Goal: Navigation & Orientation: Find specific page/section

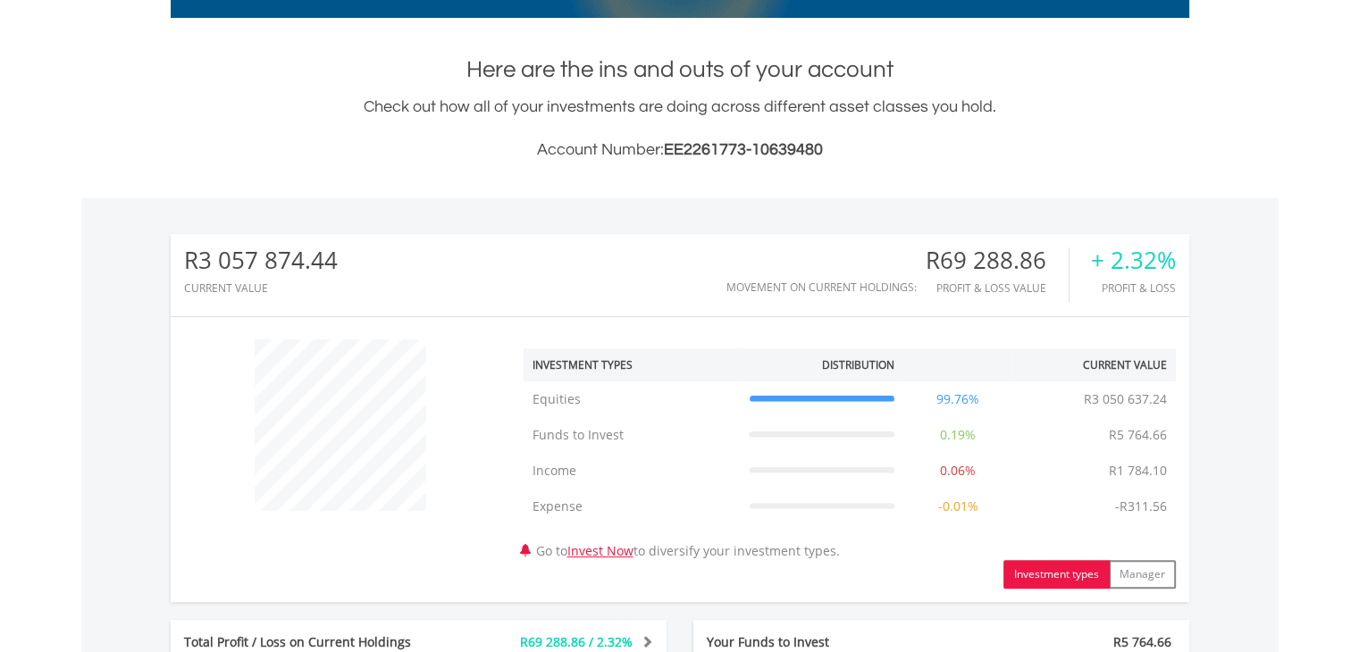
scroll to position [86, 0]
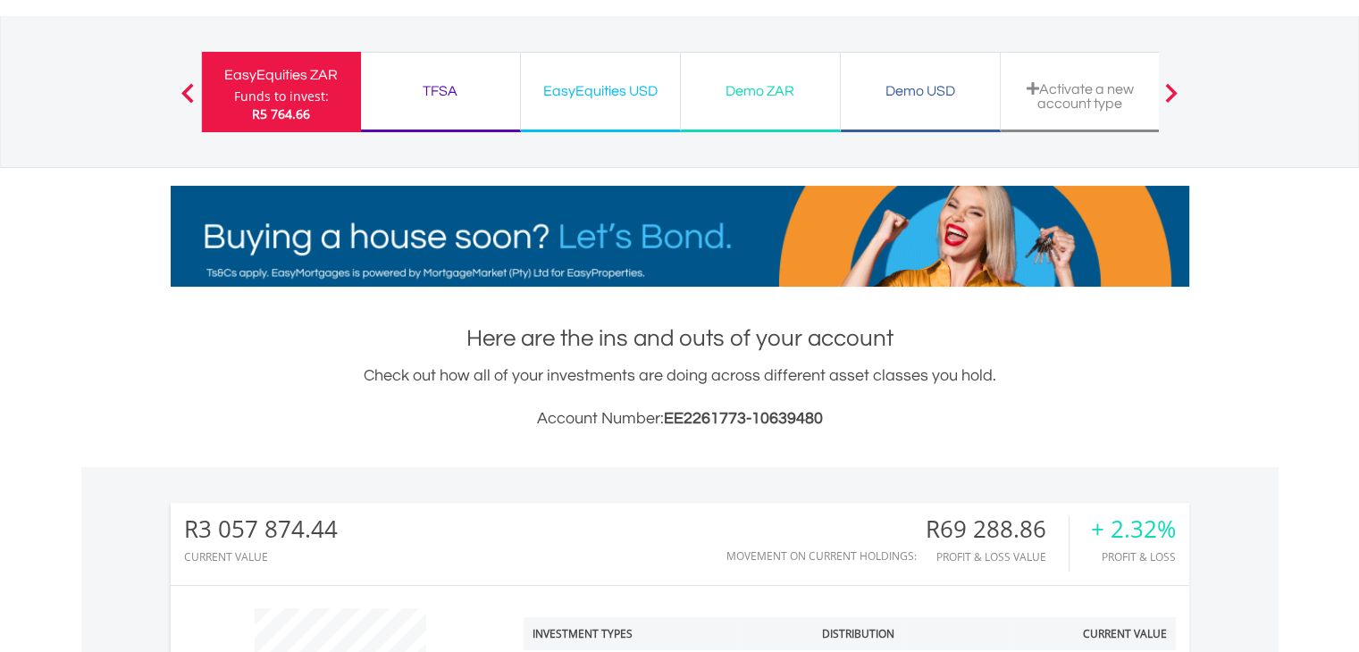
click at [289, 79] on div "EasyEquities ZAR" at bounding box center [282, 75] width 138 height 25
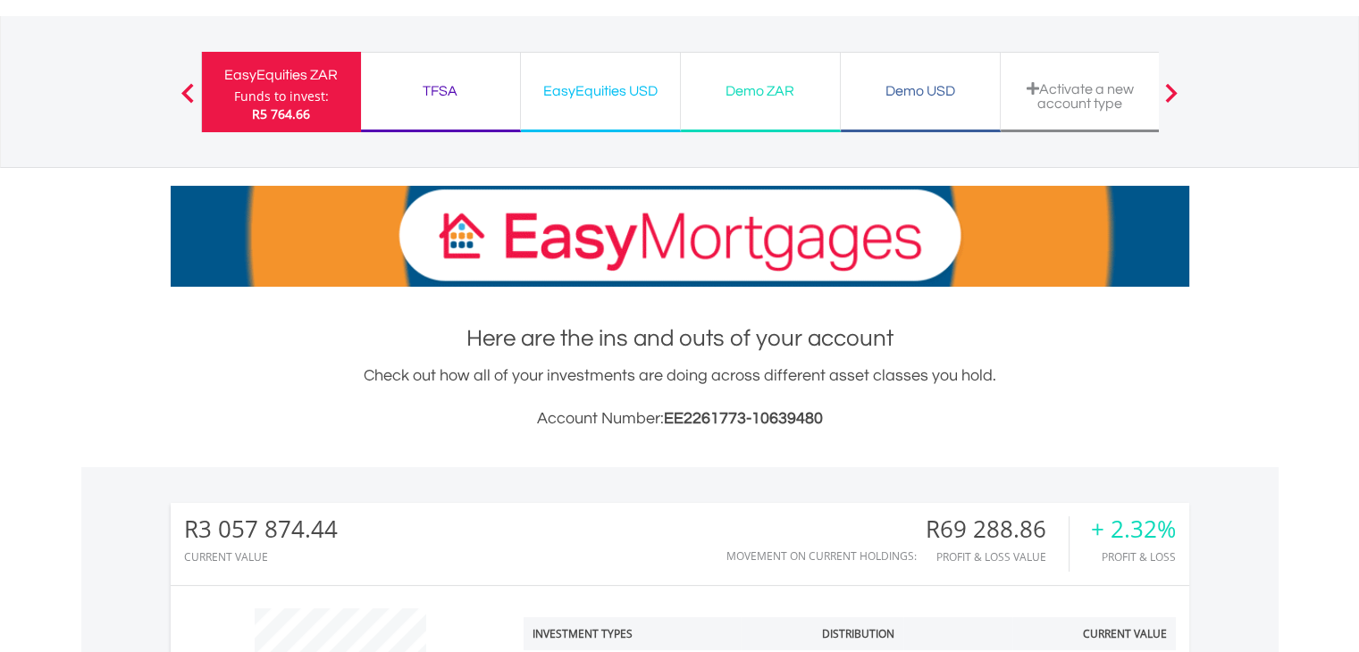
scroll to position [0, 0]
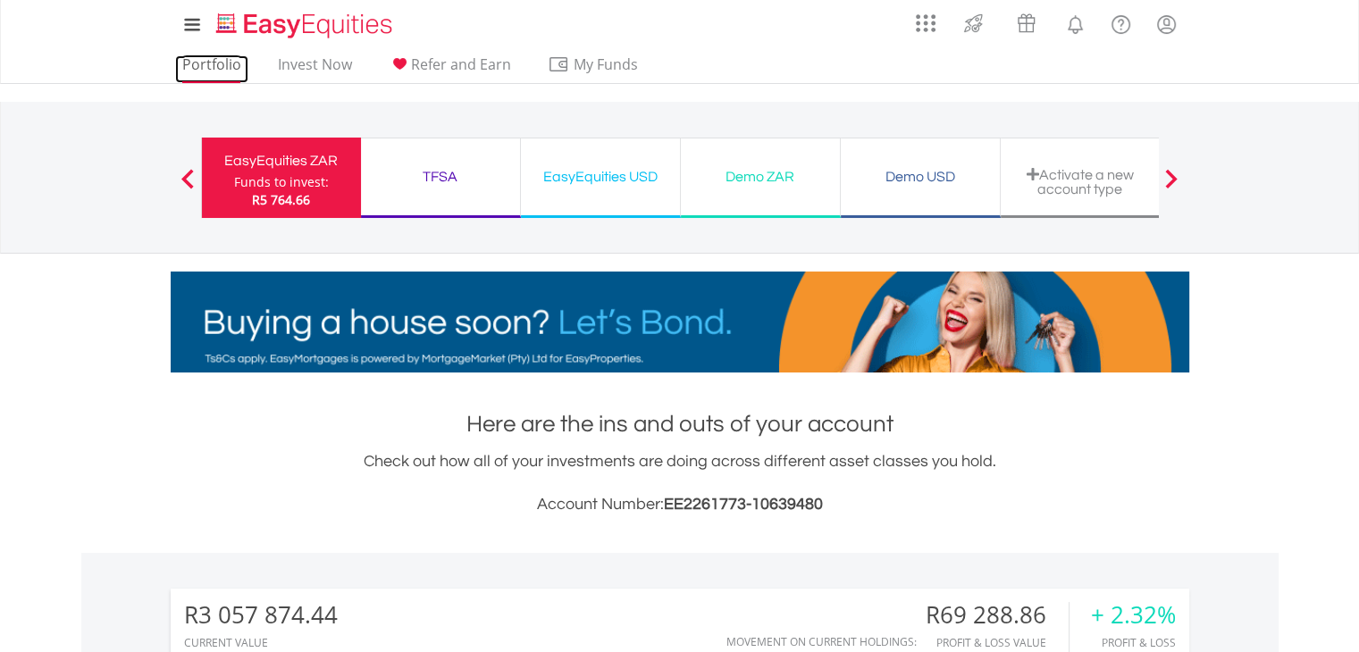
click at [215, 66] on link "Portfolio" at bounding box center [211, 69] width 73 height 28
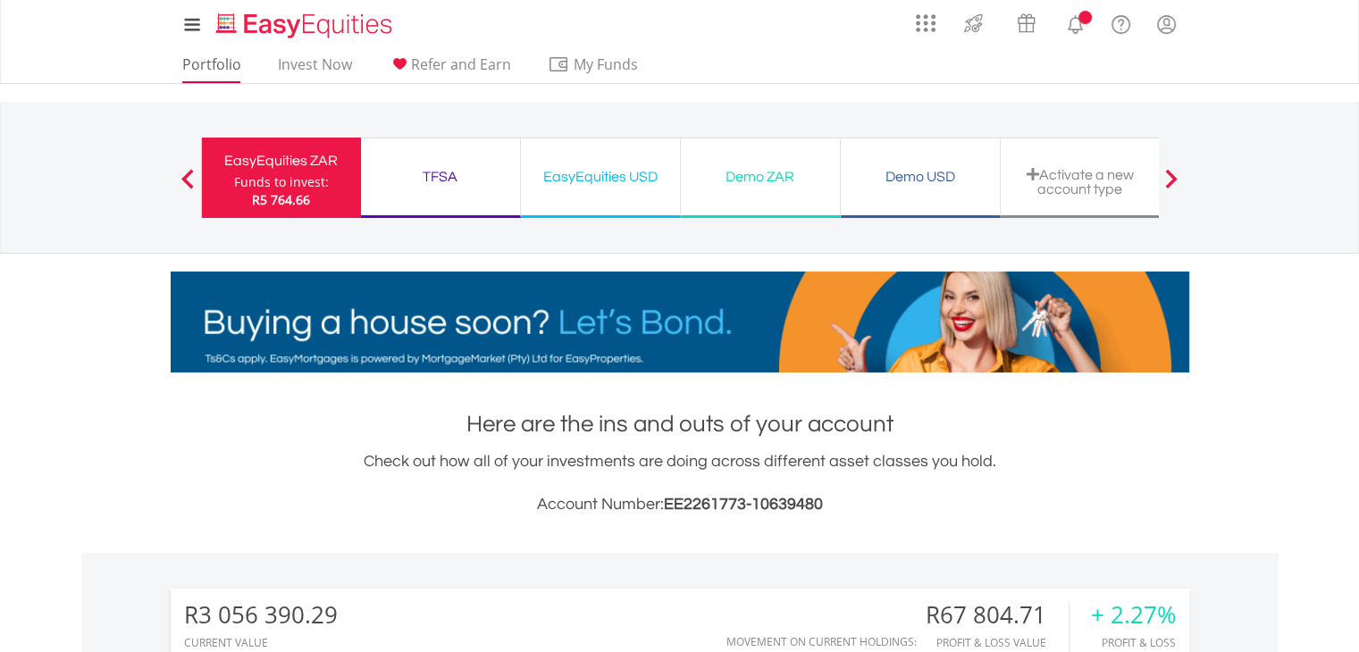
scroll to position [172, 339]
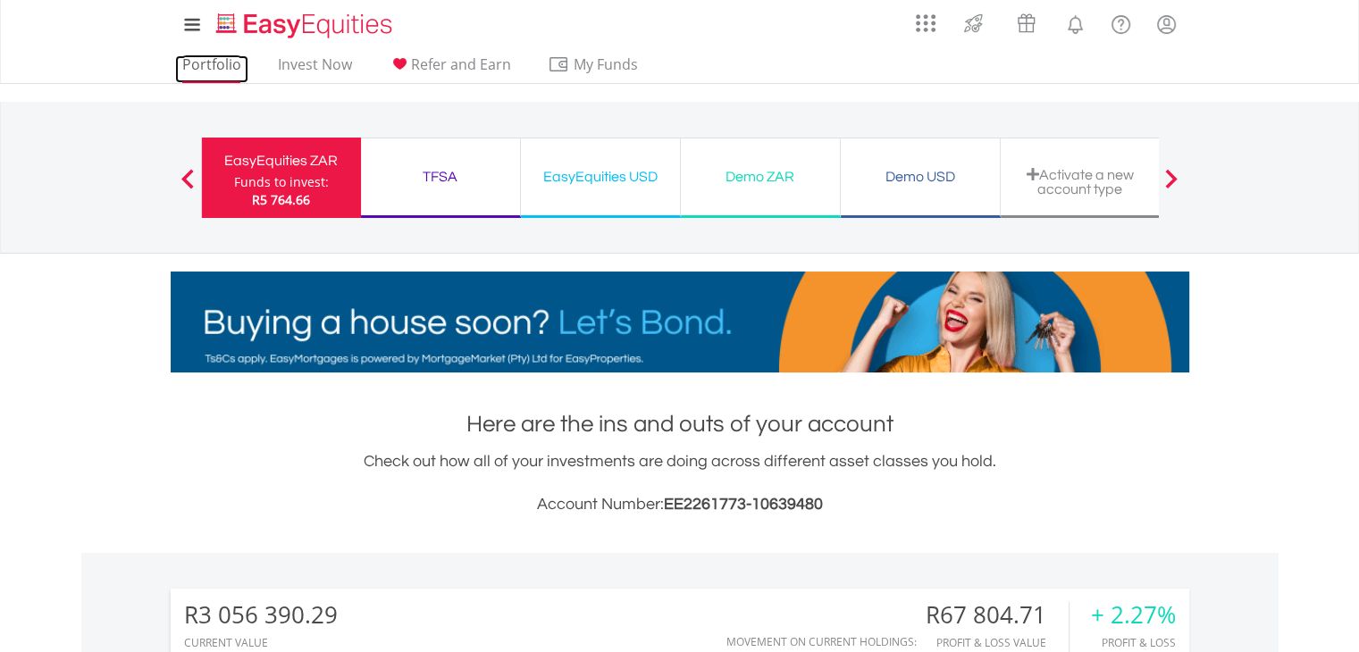
click at [216, 58] on link "Portfolio" at bounding box center [211, 69] width 73 height 28
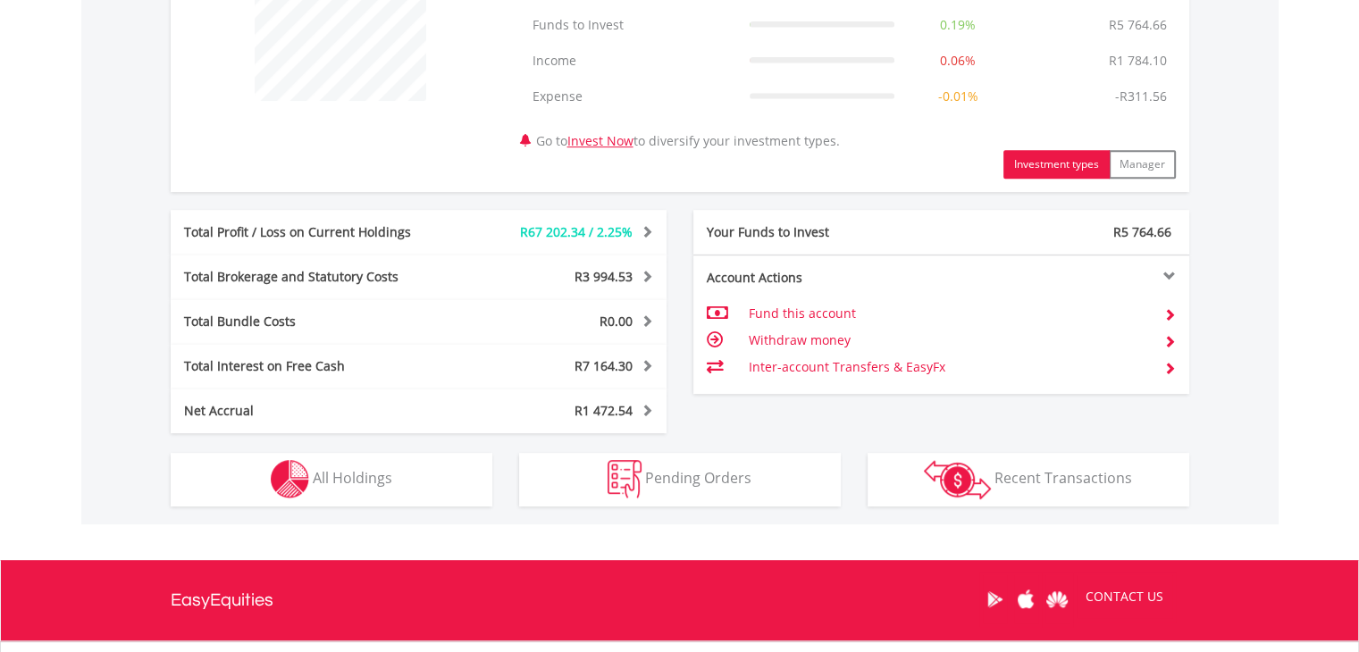
scroll to position [804, 0]
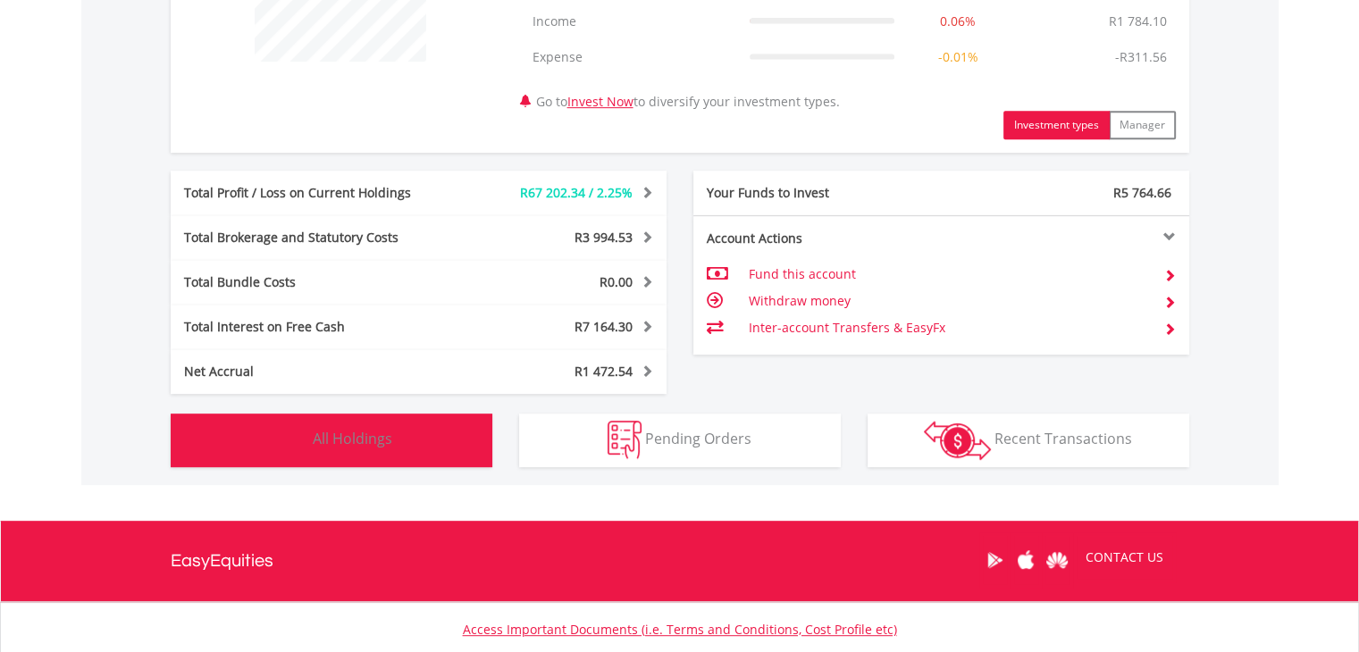
click at [379, 446] on span "All Holdings" at bounding box center [352, 439] width 79 height 20
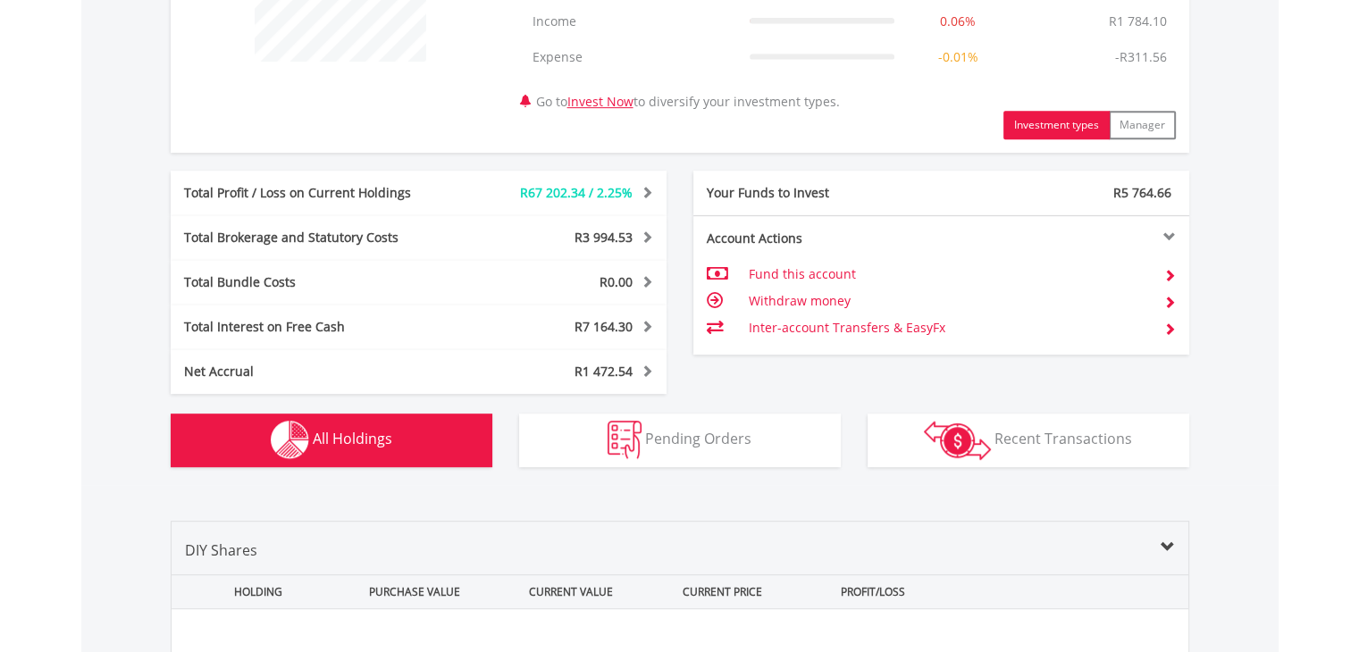
scroll to position [1323, 0]
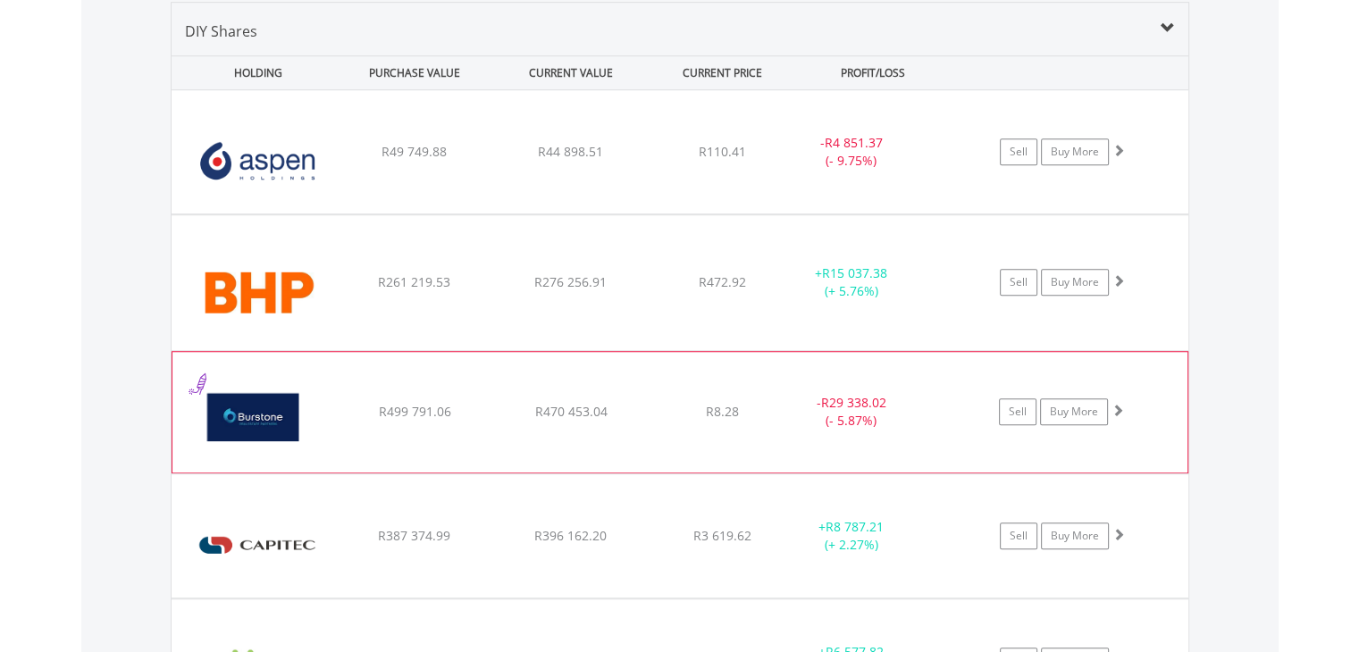
click at [1119, 404] on span at bounding box center [1117, 410] width 13 height 13
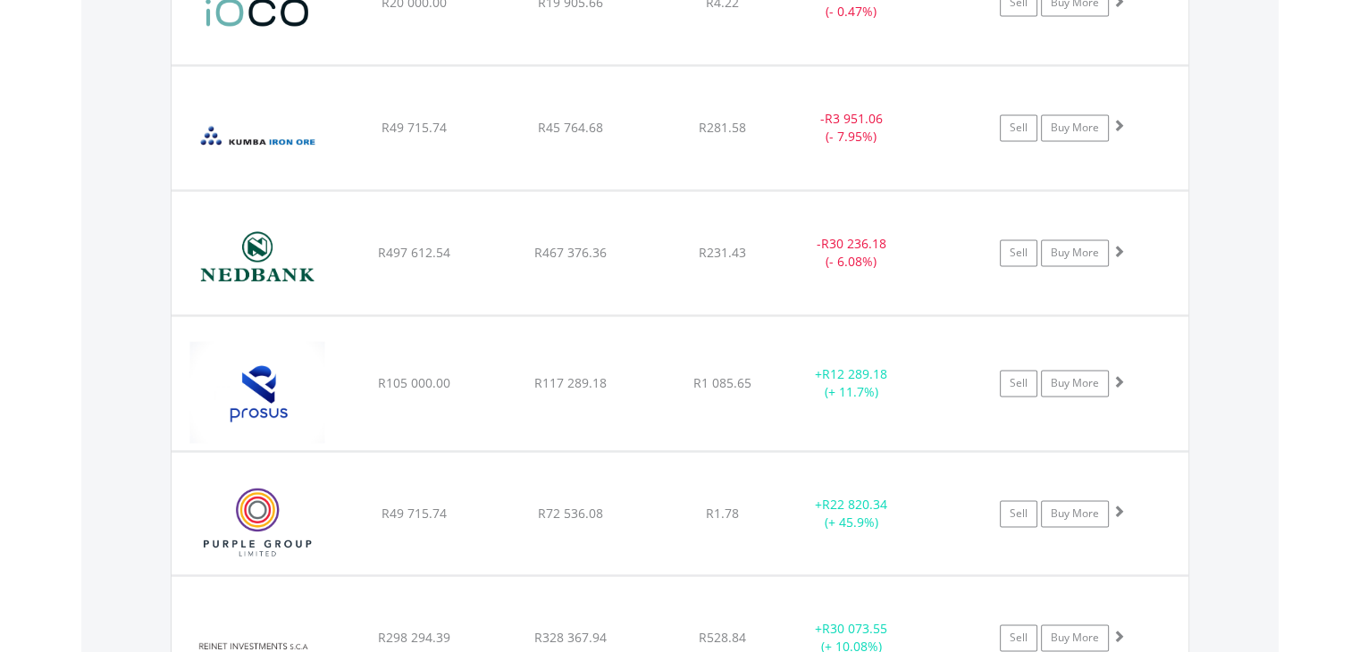
scroll to position [2841, 0]
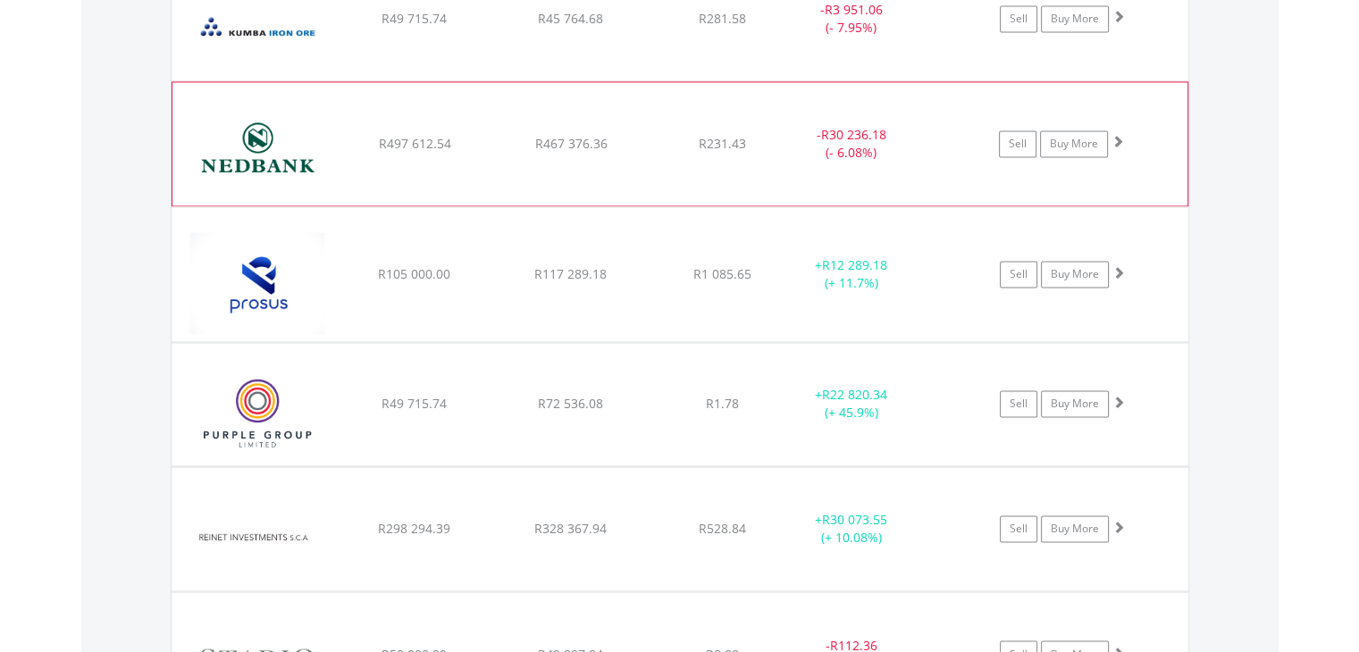
click at [1122, 139] on span at bounding box center [1117, 141] width 13 height 13
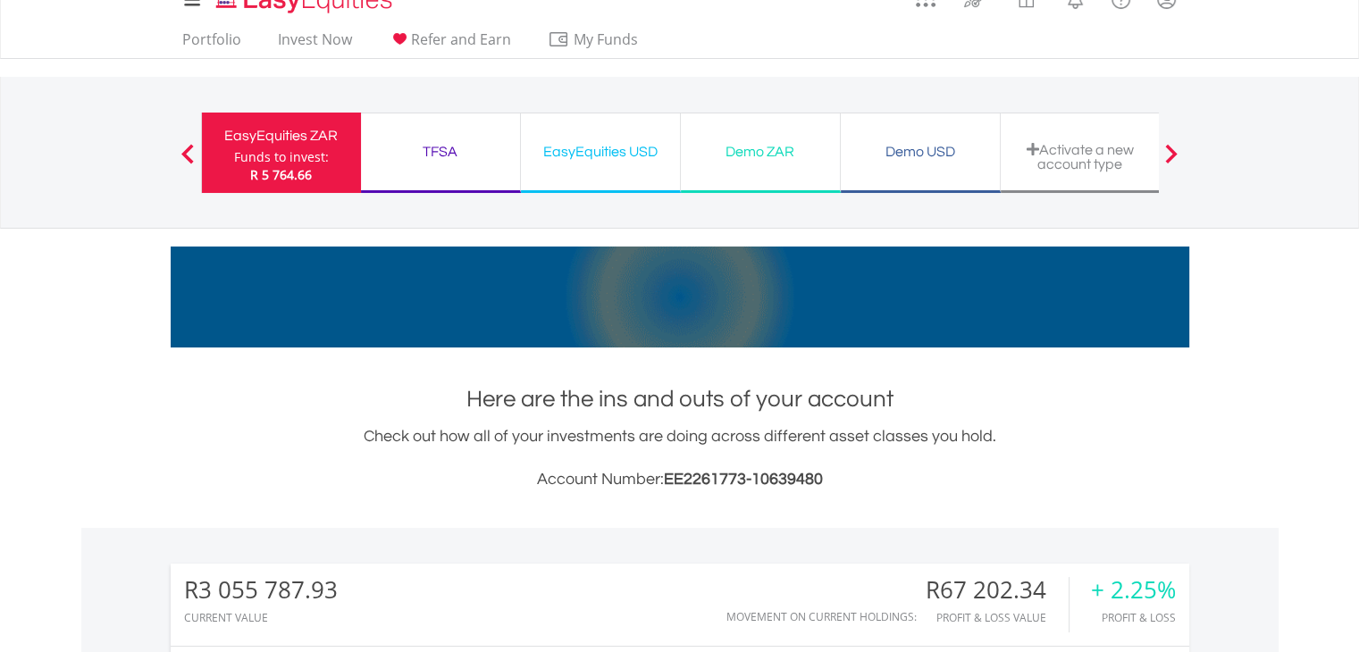
scroll to position [0, 0]
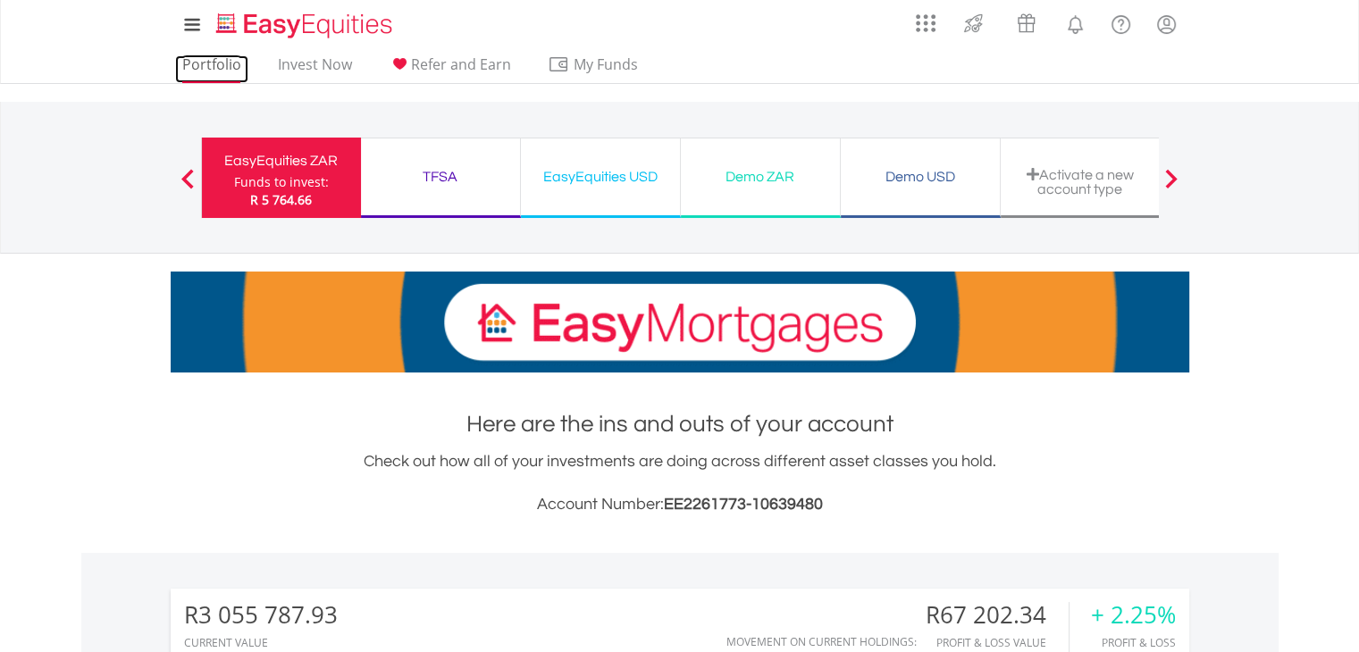
click at [199, 62] on link "Portfolio" at bounding box center [211, 69] width 73 height 28
